Goal: Navigation & Orientation: Go to known website

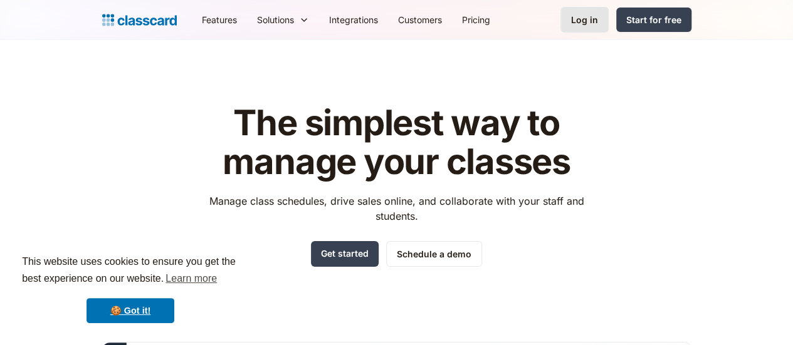
click at [598, 18] on div "Log in" at bounding box center [584, 19] width 27 height 13
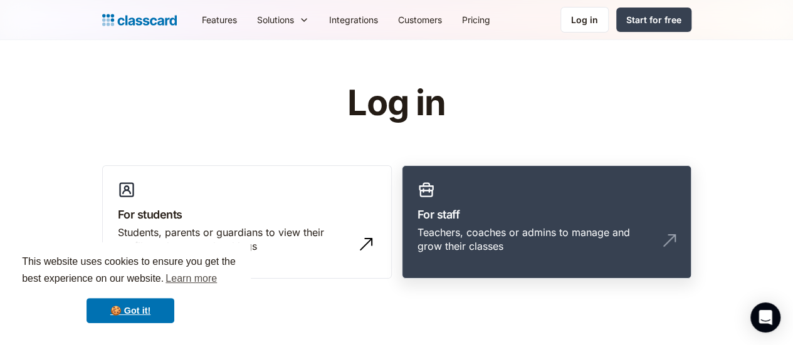
click at [579, 224] on link "For staff Teachers, coaches or admins to manage and grow their classes" at bounding box center [547, 223] width 290 height 114
